Goal: Browse casually

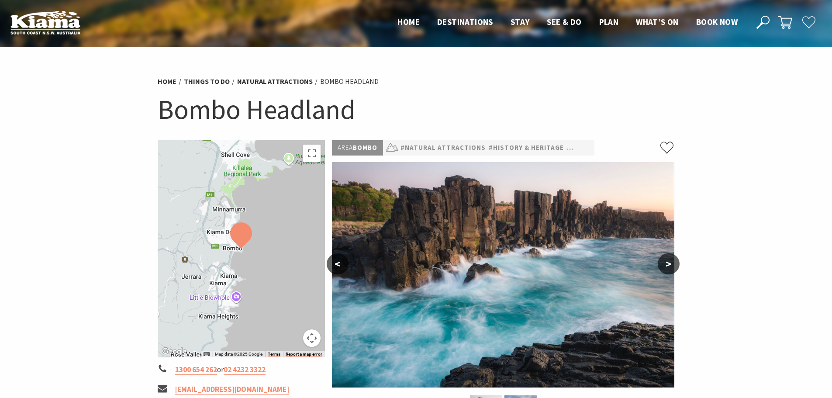
click at [669, 263] on button ">" at bounding box center [669, 263] width 22 height 21
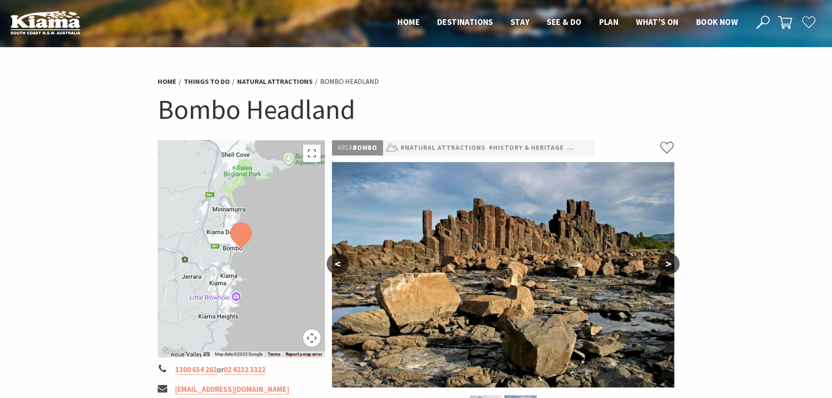
click at [669, 263] on button ">" at bounding box center [669, 263] width 22 height 21
click at [666, 263] on button ">" at bounding box center [669, 263] width 22 height 21
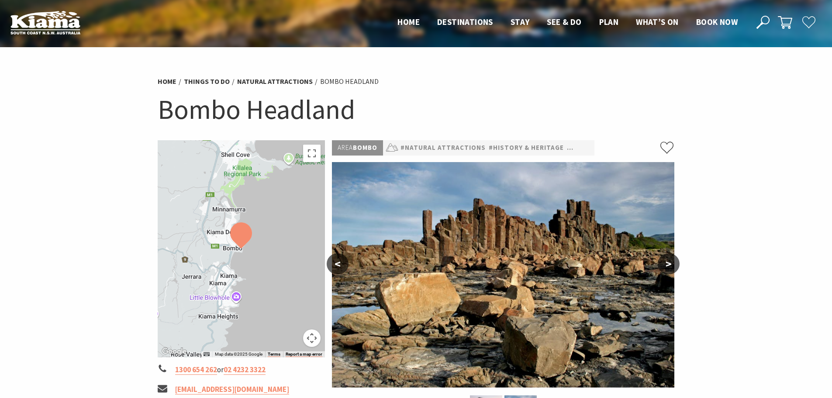
click at [337, 264] on button "<" at bounding box center [338, 263] width 22 height 21
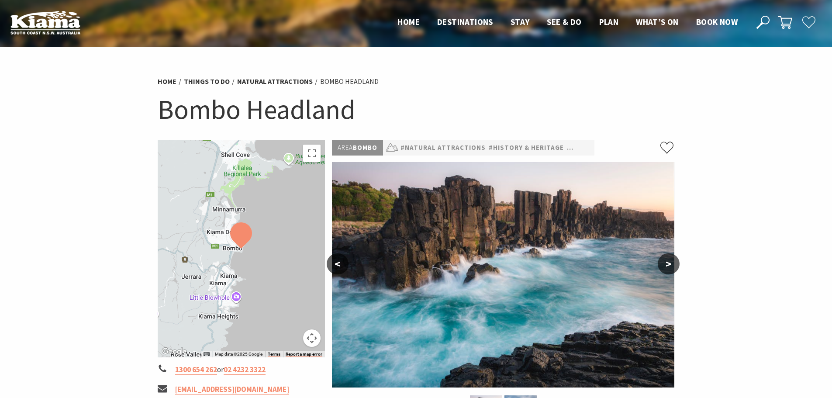
click at [257, 249] on div at bounding box center [242, 248] width 168 height 217
click at [311, 149] on button "Toggle fullscreen view" at bounding box center [311, 153] width 17 height 17
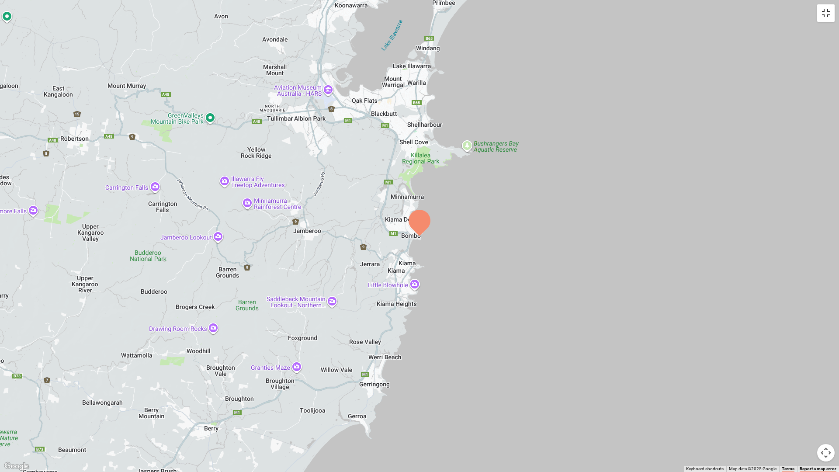
click at [827, 12] on button "Toggle fullscreen view" at bounding box center [825, 12] width 17 height 17
